Goal: Task Accomplishment & Management: Manage account settings

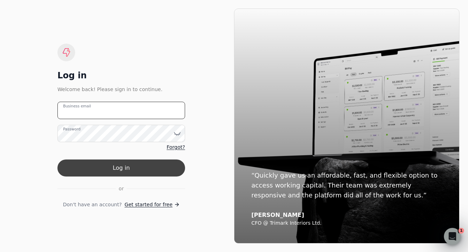
type email "[PERSON_NAME][EMAIL_ADDRESS][DOMAIN_NAME]"
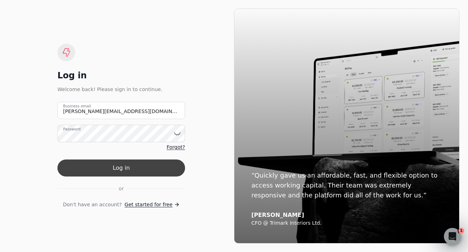
click at [147, 173] on button "Log in" at bounding box center [121, 167] width 128 height 17
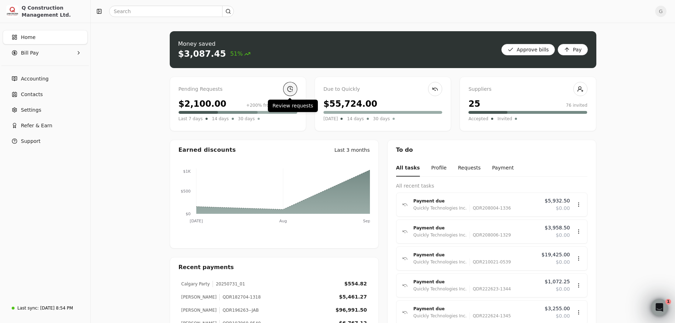
click at [287, 92] on link at bounding box center [290, 89] width 14 height 14
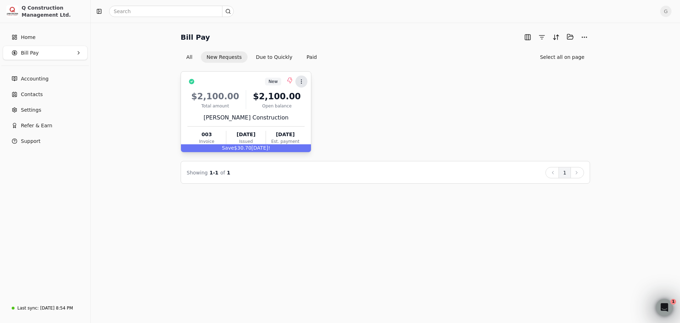
click at [303, 82] on icon at bounding box center [302, 82] width 6 height 6
click at [314, 114] on span "Add to batch" at bounding box center [322, 114] width 32 height 7
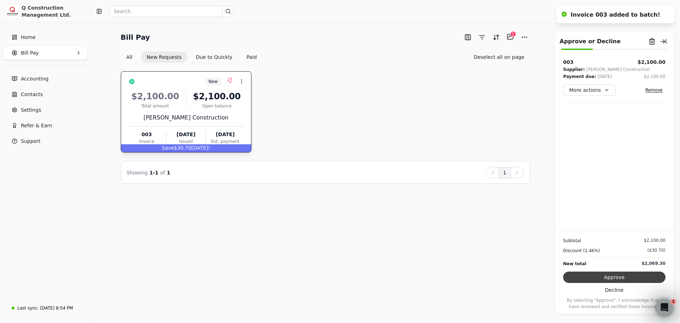
click at [467, 252] on button "Approve" at bounding box center [614, 276] width 102 height 11
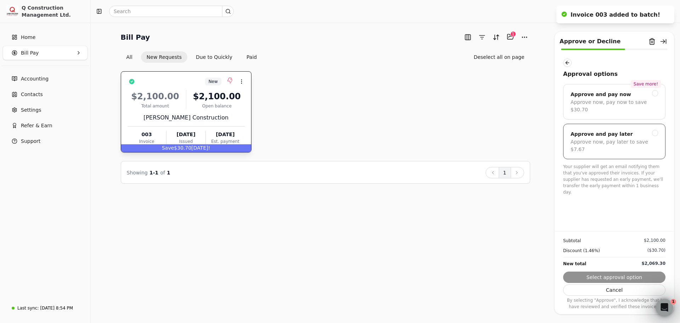
click at [467, 138] on div "Approve now, pay later to save $7.67" at bounding box center [615, 145] width 88 height 15
click at [467, 252] on button "Submit approval" at bounding box center [614, 276] width 102 height 11
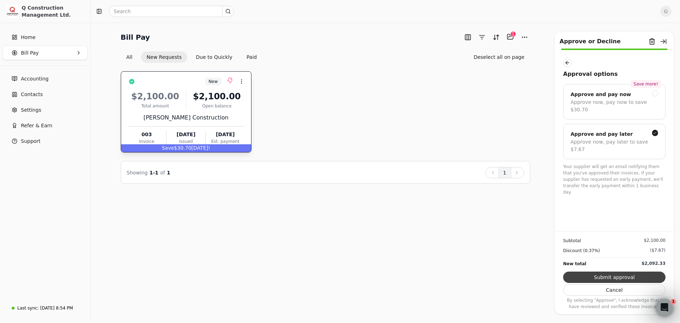
click at [467, 252] on button "Submit approval" at bounding box center [614, 276] width 102 height 11
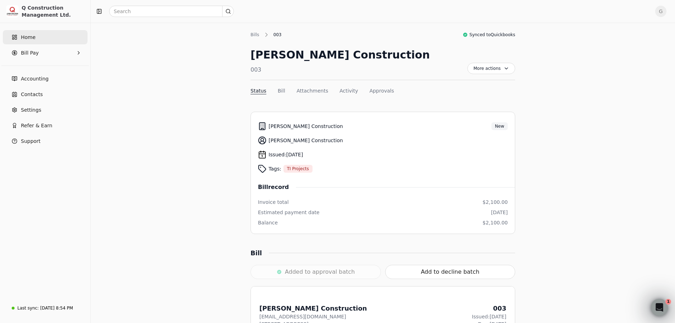
click at [35, 33] on link "Home" at bounding box center [45, 37] width 85 height 14
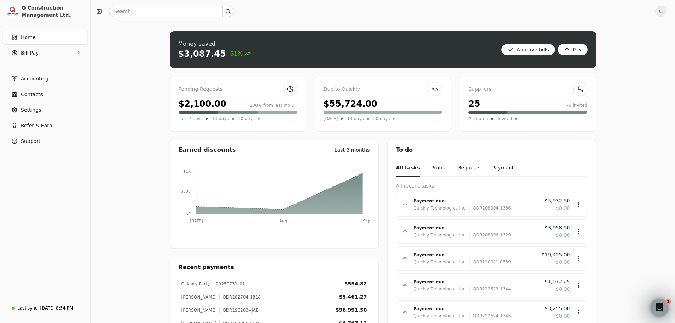
click at [282, 86] on div "Pending Requests" at bounding box center [238, 89] width 119 height 8
click at [287, 86] on link at bounding box center [290, 89] width 14 height 14
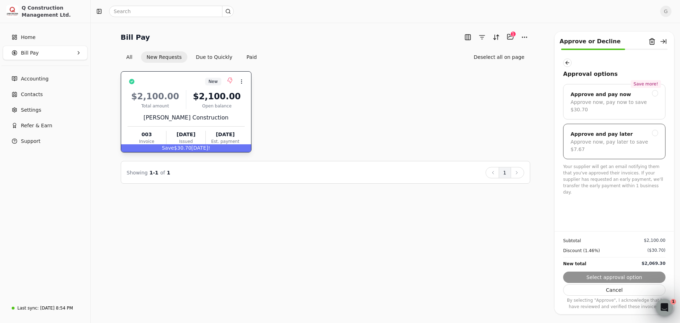
click at [621, 130] on div "Approve and pay later" at bounding box center [615, 134] width 88 height 9
click at [624, 275] on button "Submit approval" at bounding box center [614, 276] width 102 height 11
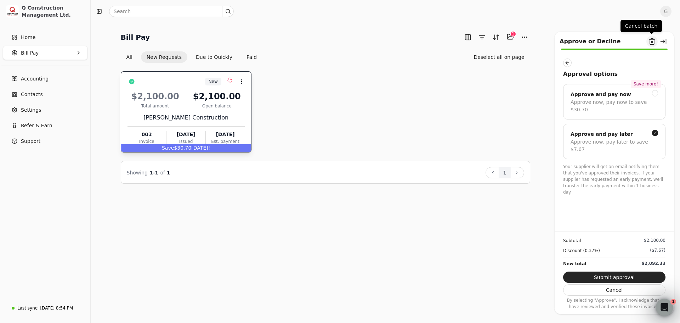
click at [653, 43] on button "Remove from batch" at bounding box center [652, 41] width 11 height 11
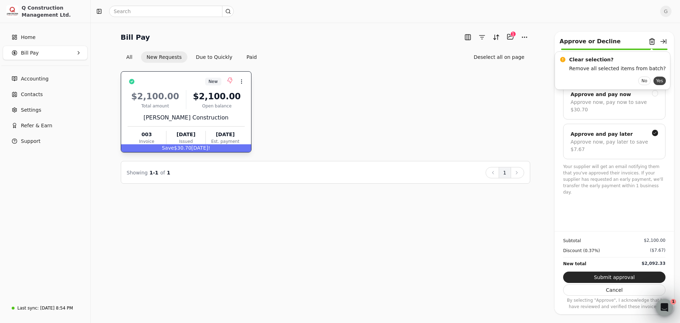
click at [654, 83] on button "Yes" at bounding box center [660, 81] width 12 height 9
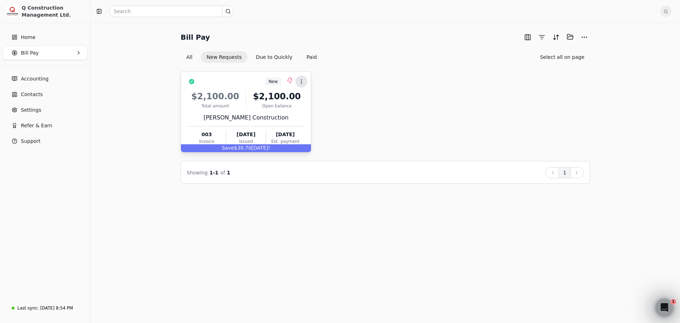
click at [299, 79] on icon at bounding box center [302, 82] width 6 height 6
click at [307, 111] on span "Add to batch" at bounding box center [322, 114] width 32 height 7
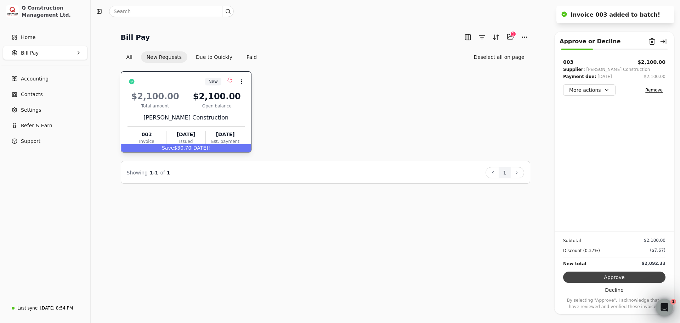
click at [608, 274] on button "Approve" at bounding box center [614, 276] width 102 height 11
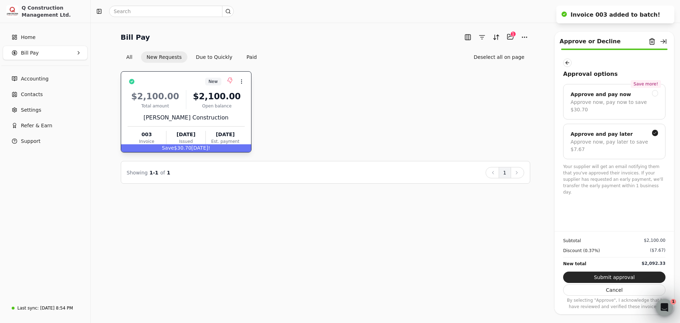
click at [619, 276] on button "Submit approval" at bounding box center [614, 276] width 102 height 11
click at [666, 44] on button "button" at bounding box center [663, 41] width 11 height 11
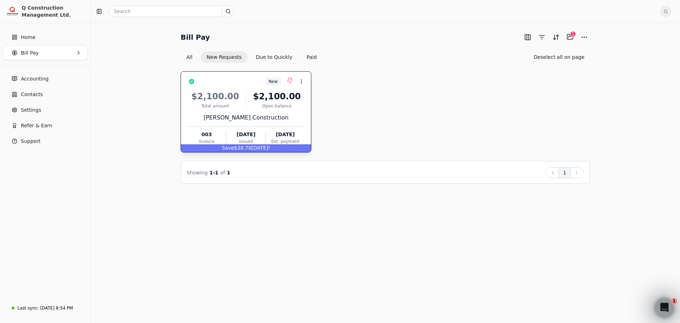
click at [670, 308] on div "Open Intercom Messenger" at bounding box center [663, 305] width 23 height 23
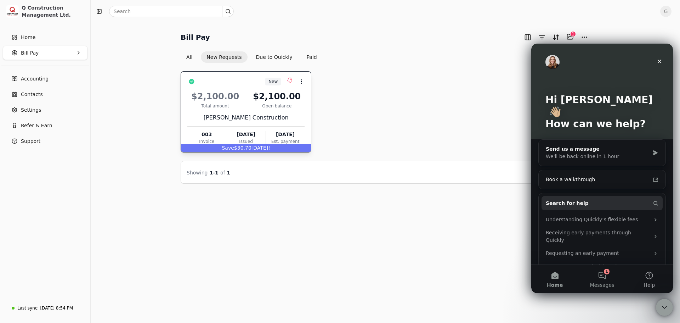
click at [601, 282] on span "Messages" at bounding box center [602, 284] width 24 height 5
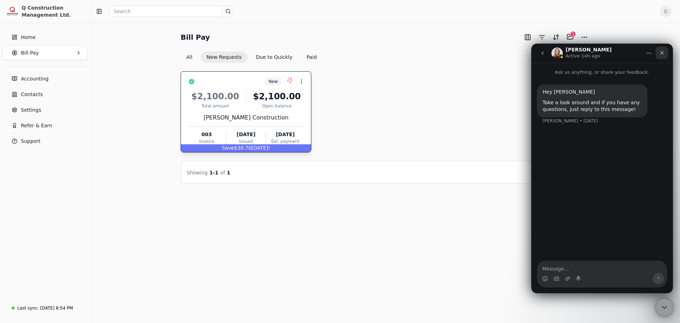
click at [663, 55] on icon "Close" at bounding box center [662, 53] width 6 height 6
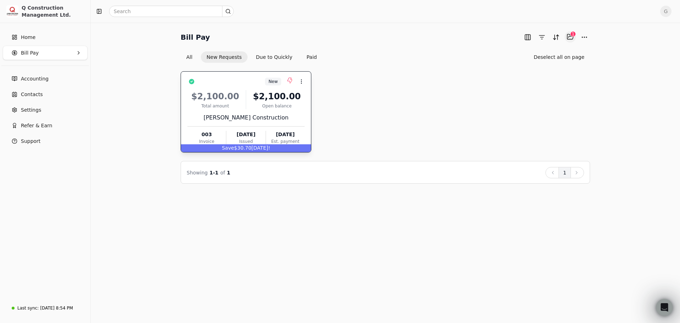
click at [573, 37] on button "Selected items: 1" at bounding box center [570, 36] width 11 height 11
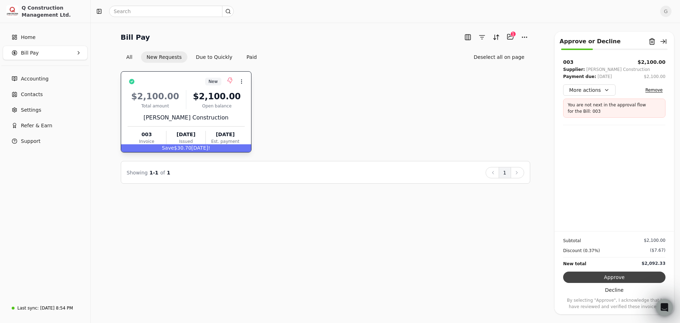
click at [607, 278] on button "Approve" at bounding box center [614, 276] width 102 height 11
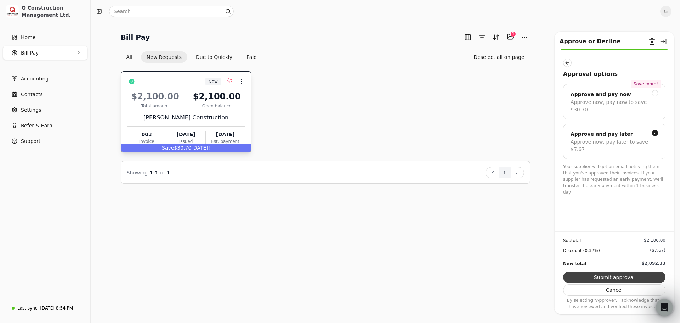
click at [608, 277] on button "Submit approval" at bounding box center [614, 276] width 102 height 11
click at [601, 138] on div "Approve now, pay later to save $7.67" at bounding box center [615, 145] width 88 height 15
click at [568, 64] on button "button" at bounding box center [567, 62] width 9 height 9
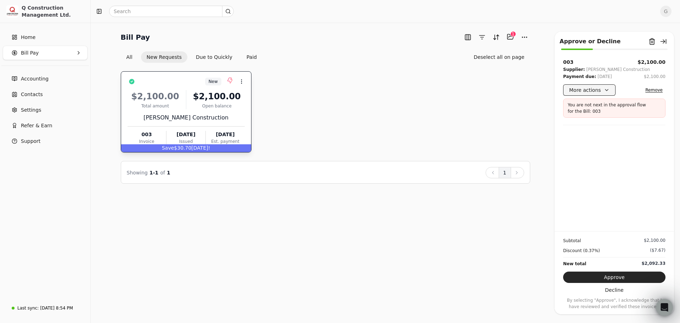
click at [584, 91] on button "More actions" at bounding box center [589, 89] width 52 height 11
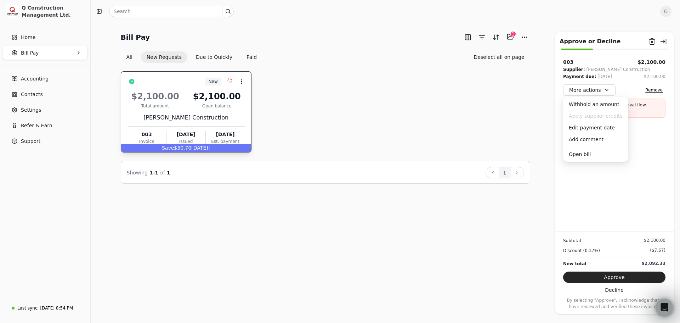
click at [557, 89] on div "003 $2,100.00 Supplier: [PERSON_NAME] Construction Payment due: [DATE] $2,100.0…" at bounding box center [614, 144] width 119 height 173
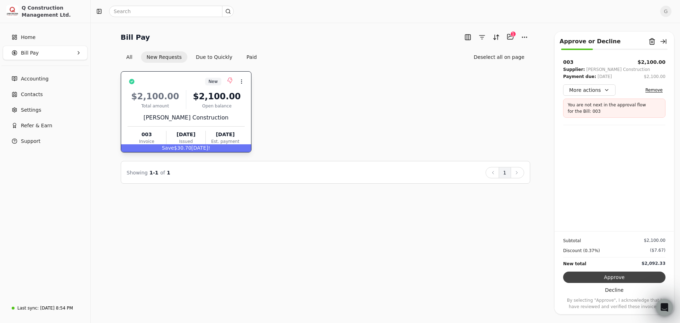
click at [612, 274] on button "Approve" at bounding box center [614, 276] width 102 height 11
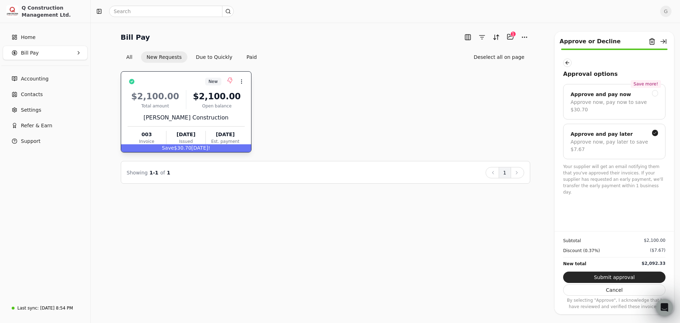
click at [612, 274] on button "Submit approval" at bounding box center [614, 276] width 102 height 11
click at [568, 67] on div "Approval options" at bounding box center [614, 68] width 102 height 20
click at [570, 61] on button "button" at bounding box center [567, 62] width 9 height 9
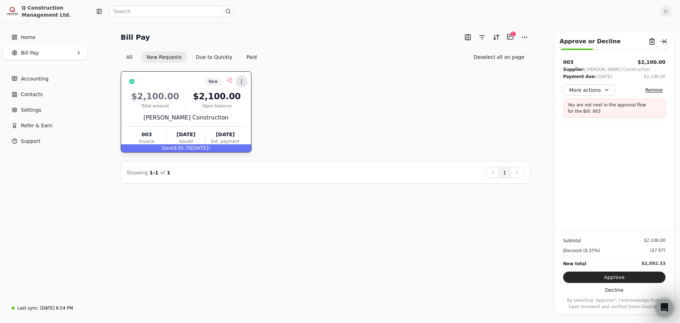
click at [246, 82] on button "Context Menu Button" at bounding box center [242, 81] width 12 height 12
click at [241, 96] on icon at bounding box center [241, 99] width 6 height 6
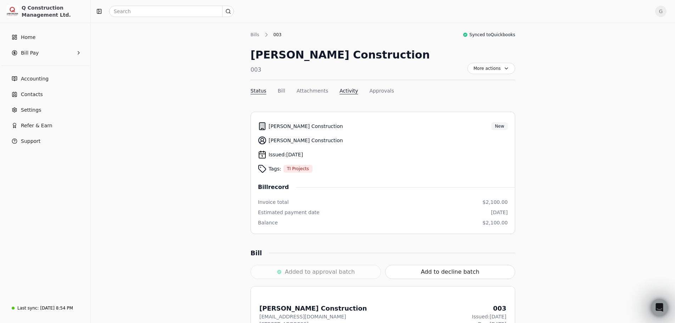
click at [349, 90] on button "Activity" at bounding box center [348, 90] width 18 height 7
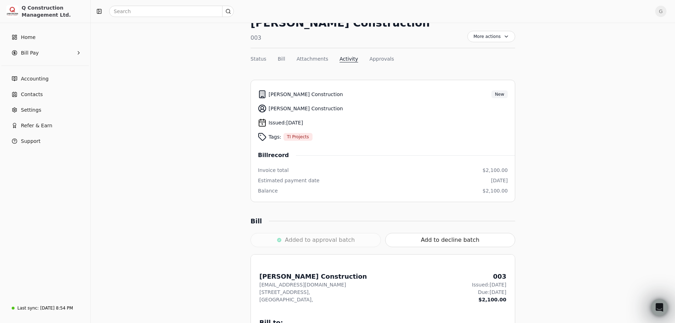
scroll to position [23, 0]
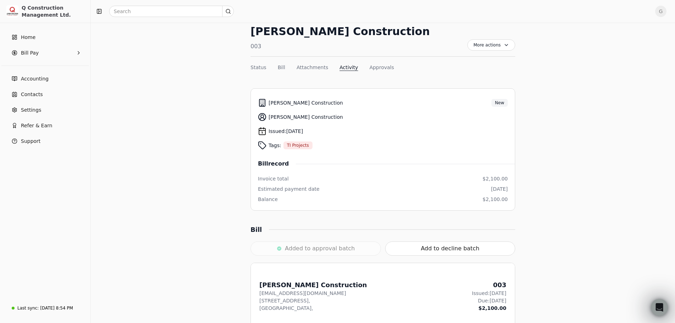
click at [301, 251] on div "Added to approval batch" at bounding box center [316, 248] width 130 height 14
click at [376, 68] on button "Approvals" at bounding box center [382, 67] width 24 height 7
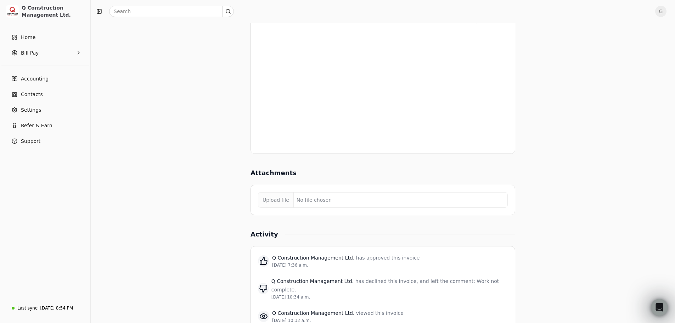
scroll to position [609, 0]
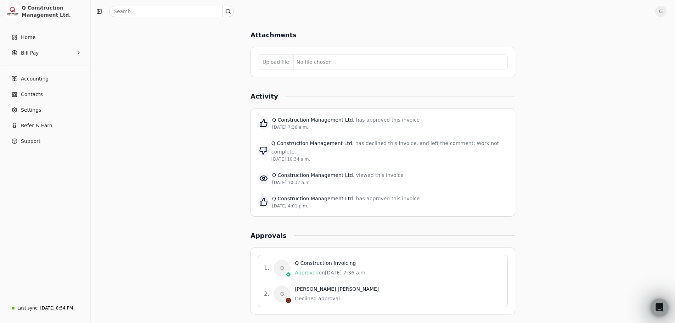
click at [298, 295] on div "Declined approval" at bounding box center [337, 298] width 84 height 7
click at [288, 298] on circle at bounding box center [288, 300] width 5 height 5
click at [352, 268] on div "1 . Q Q Construction Invoicing Approved on [DATE] 7:36 a.m." at bounding box center [383, 268] width 250 height 26
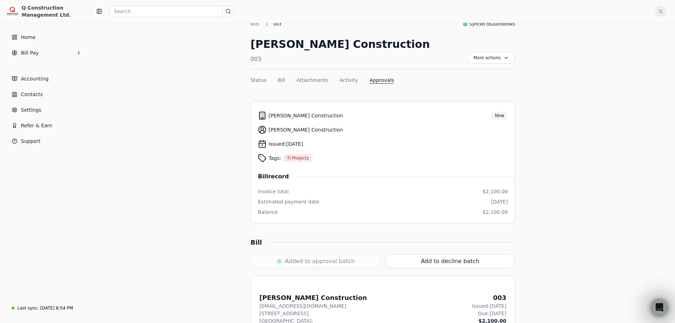
scroll to position [0, 0]
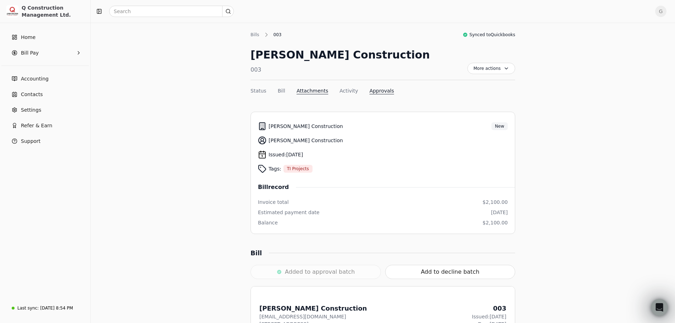
click at [316, 92] on button "Attachments" at bounding box center [313, 90] width 32 height 7
click at [278, 90] on button "Bill" at bounding box center [281, 90] width 7 height 7
click at [258, 94] on button "Status" at bounding box center [259, 90] width 16 height 7
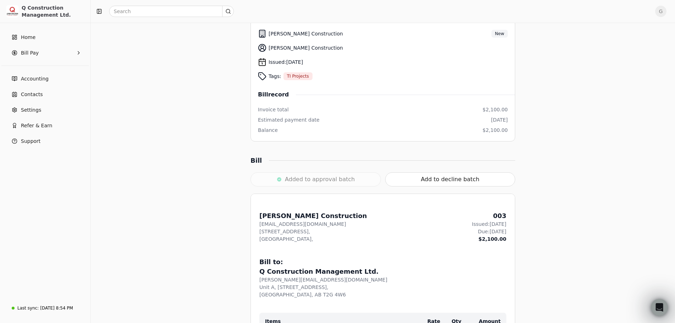
scroll to position [97, 0]
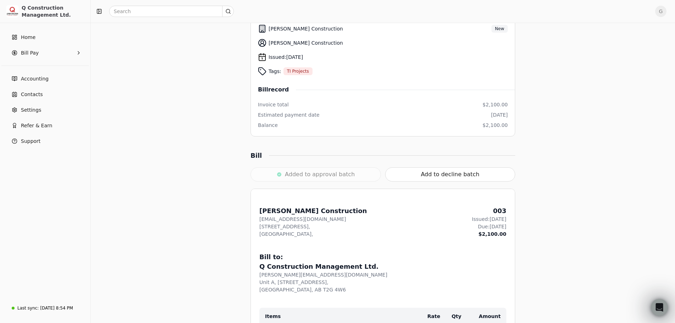
click at [338, 163] on div "Added to approval batch Add to decline batch" at bounding box center [383, 170] width 265 height 21
click at [331, 177] on div "Added to approval batch" at bounding box center [316, 174] width 130 height 14
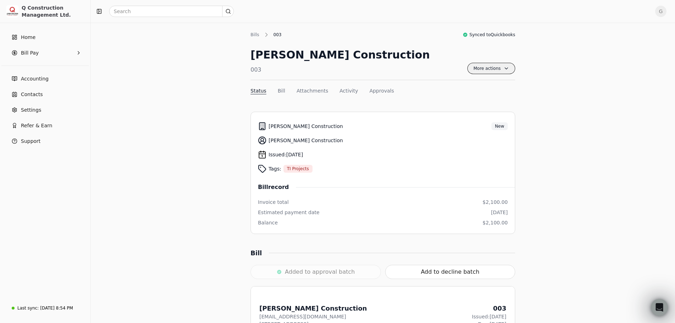
click at [486, 69] on span "More actions" at bounding box center [491, 68] width 48 height 11
click at [416, 67] on div "[PERSON_NAME] Construction 003 More actions Context Menu Button" at bounding box center [383, 63] width 265 height 33
click at [28, 55] on span "Bill Pay" at bounding box center [30, 52] width 18 height 7
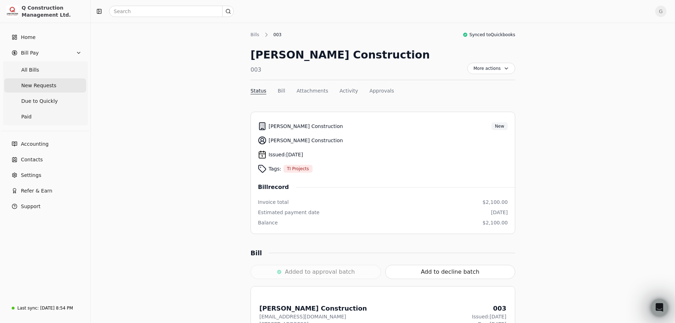
click at [34, 84] on span "New Requests" at bounding box center [38, 85] width 35 height 7
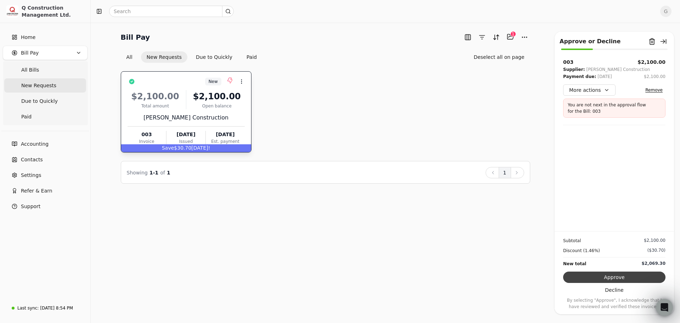
click at [593, 275] on button "Approve" at bounding box center [614, 276] width 102 height 11
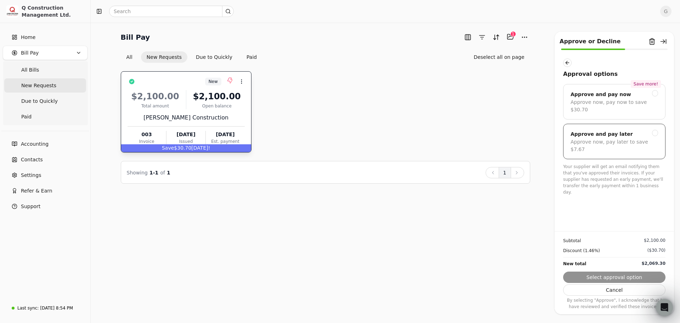
click at [595, 130] on div "Approve and pay later" at bounding box center [602, 134] width 62 height 9
click at [611, 280] on button "Submit approval" at bounding box center [614, 276] width 102 height 11
click at [565, 63] on button "button" at bounding box center [567, 62] width 9 height 9
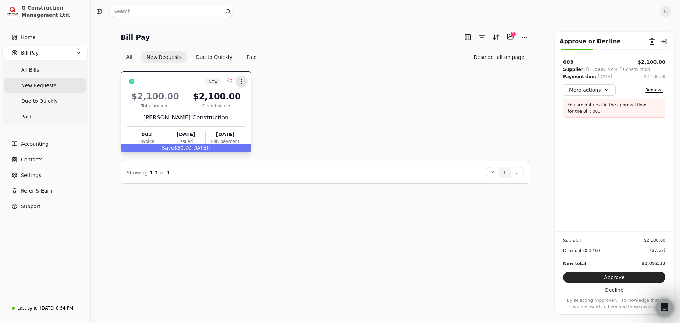
click at [244, 83] on icon at bounding box center [242, 82] width 6 height 6
click at [247, 96] on span "Open" at bounding box center [252, 98] width 13 height 7
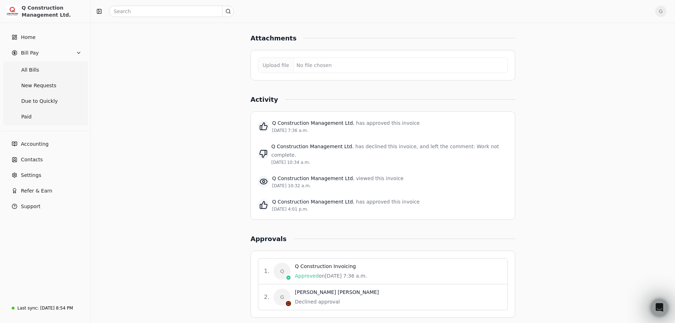
scroll to position [609, 0]
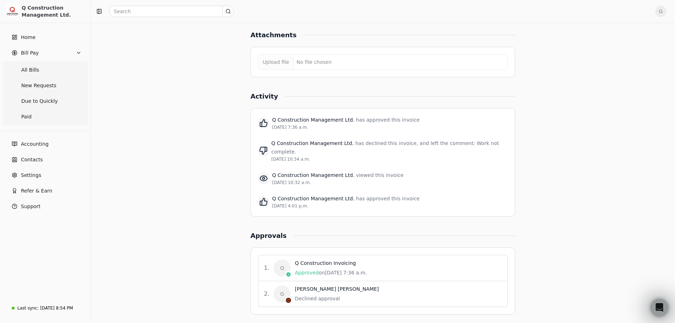
click at [310, 295] on div "Declined approval" at bounding box center [337, 298] width 84 height 7
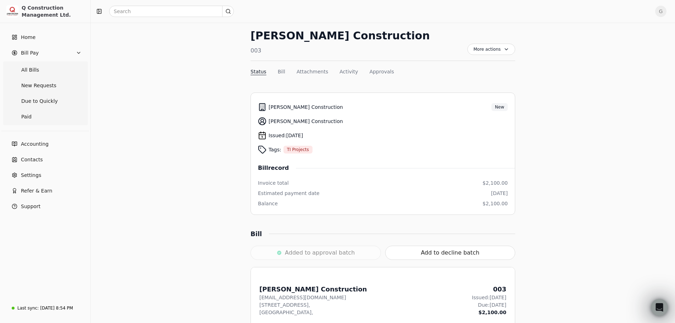
scroll to position [0, 0]
